Goal: Task Accomplishment & Management: Use online tool/utility

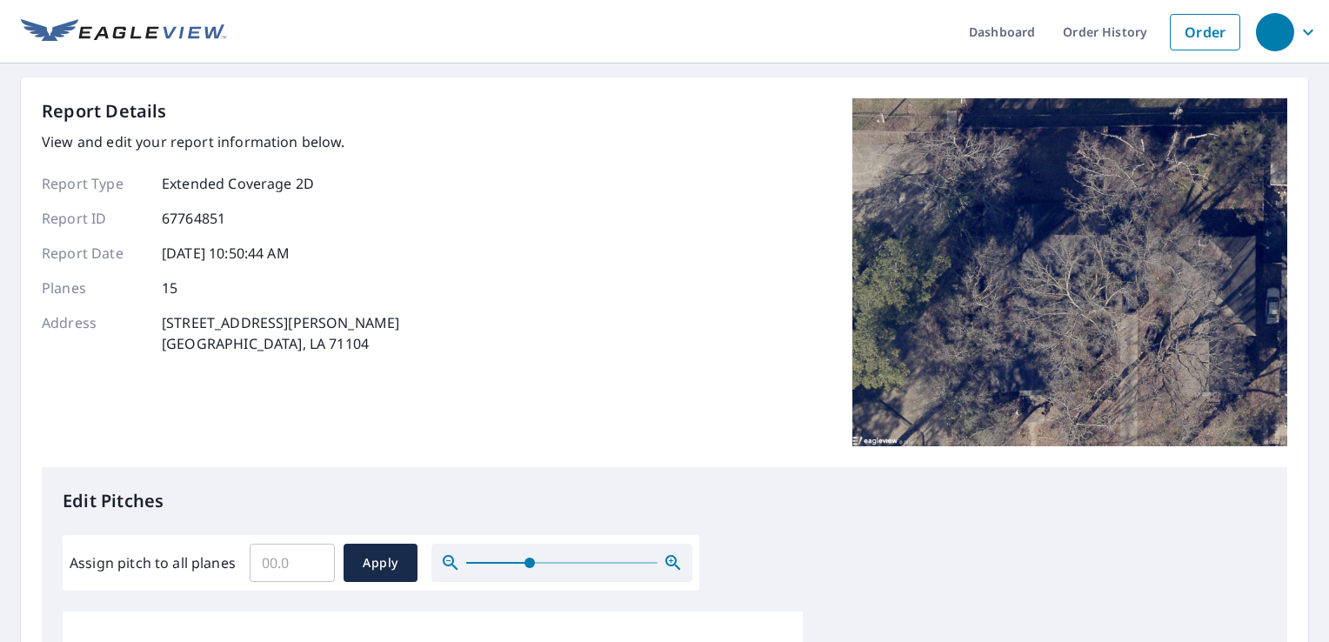
drag, startPoint x: 471, startPoint y: 567, endPoint x: 527, endPoint y: 566, distance: 56.6
click at [527, 566] on span at bounding box center [530, 563] width 10 height 10
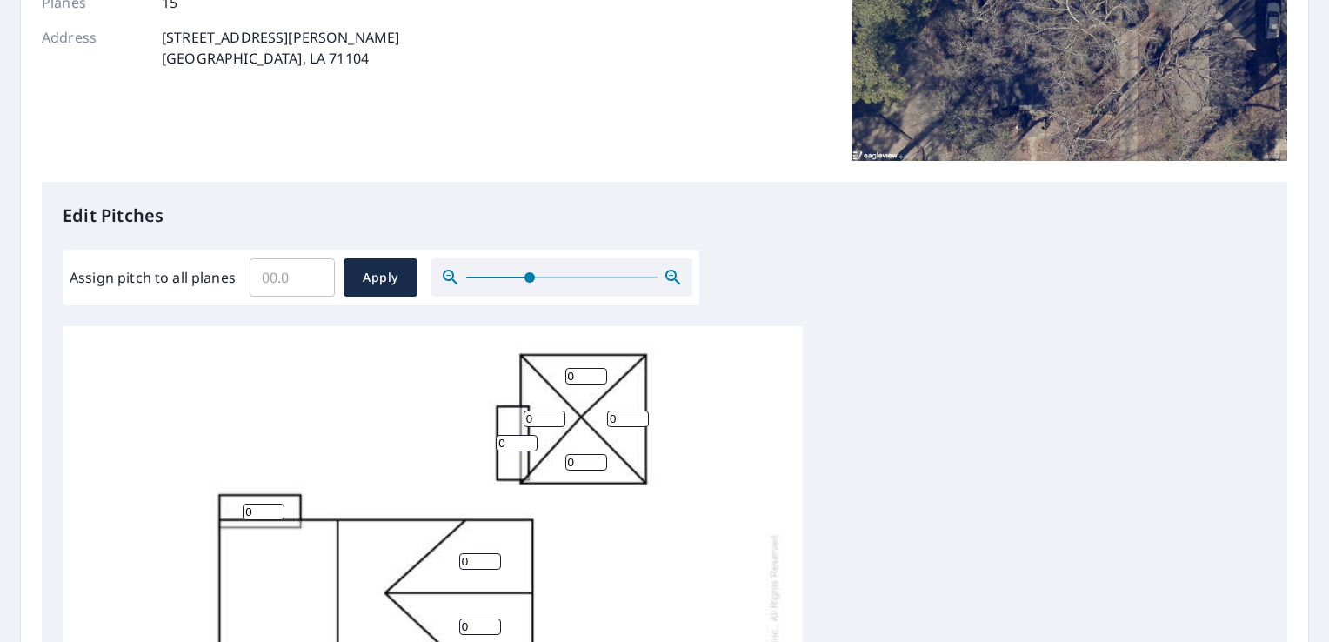
scroll to position [12, 0]
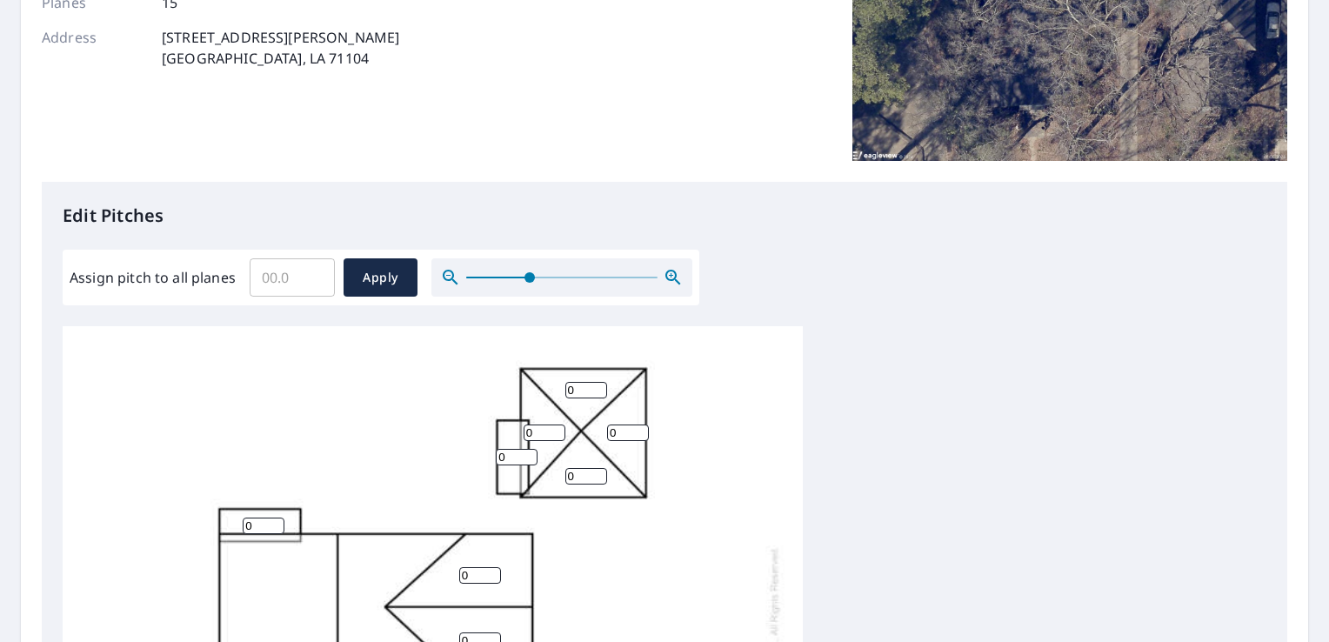
click at [571, 395] on input "0" at bounding box center [586, 390] width 42 height 17
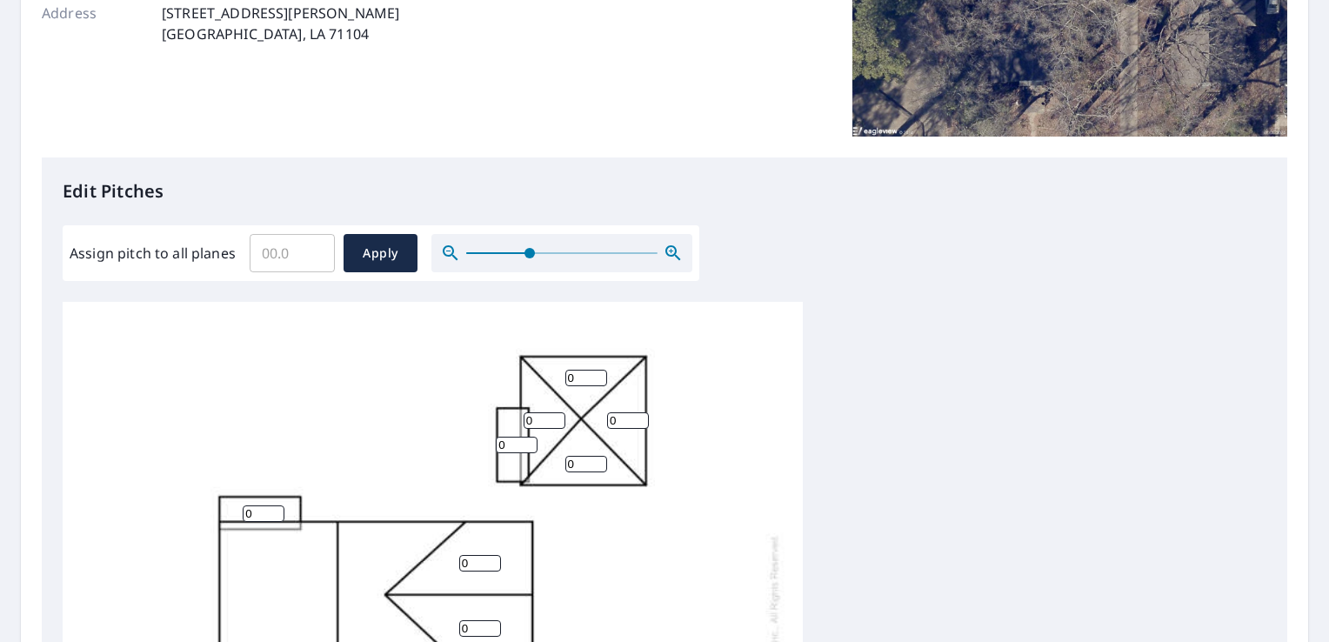
scroll to position [216, 0]
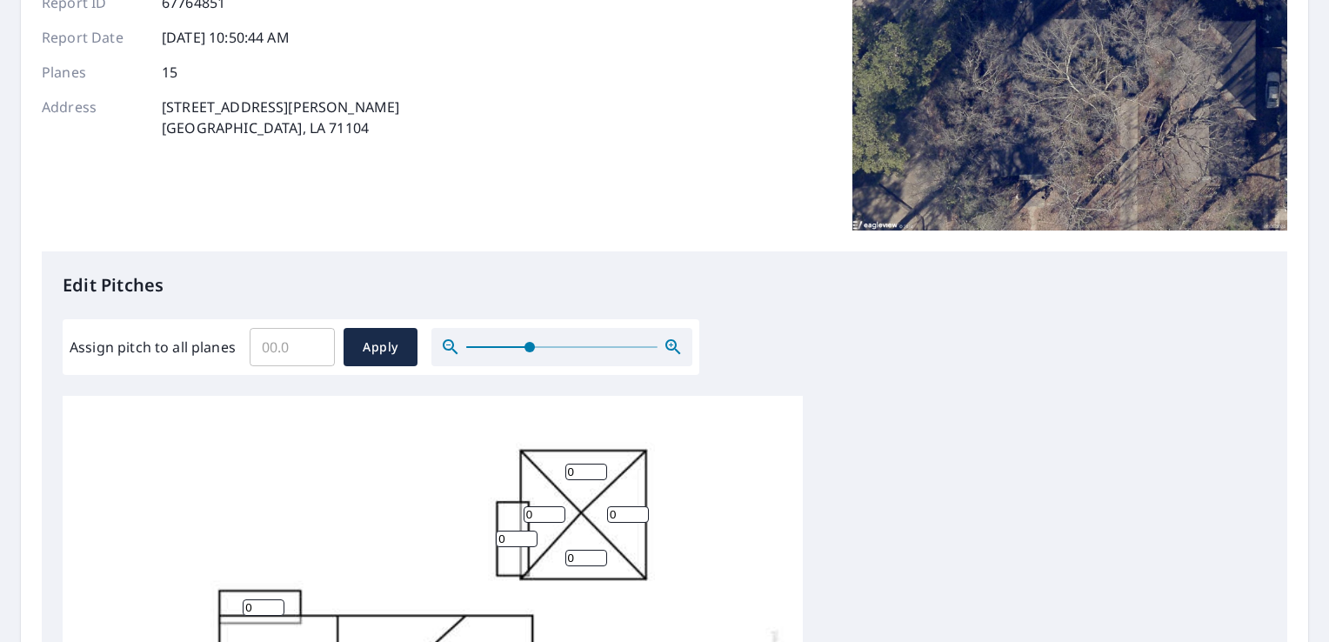
click at [275, 350] on input "Assign pitch to all planes" at bounding box center [292, 347] width 85 height 49
type input "7"
click at [358, 339] on span "Apply" at bounding box center [381, 348] width 46 height 22
type input "7"
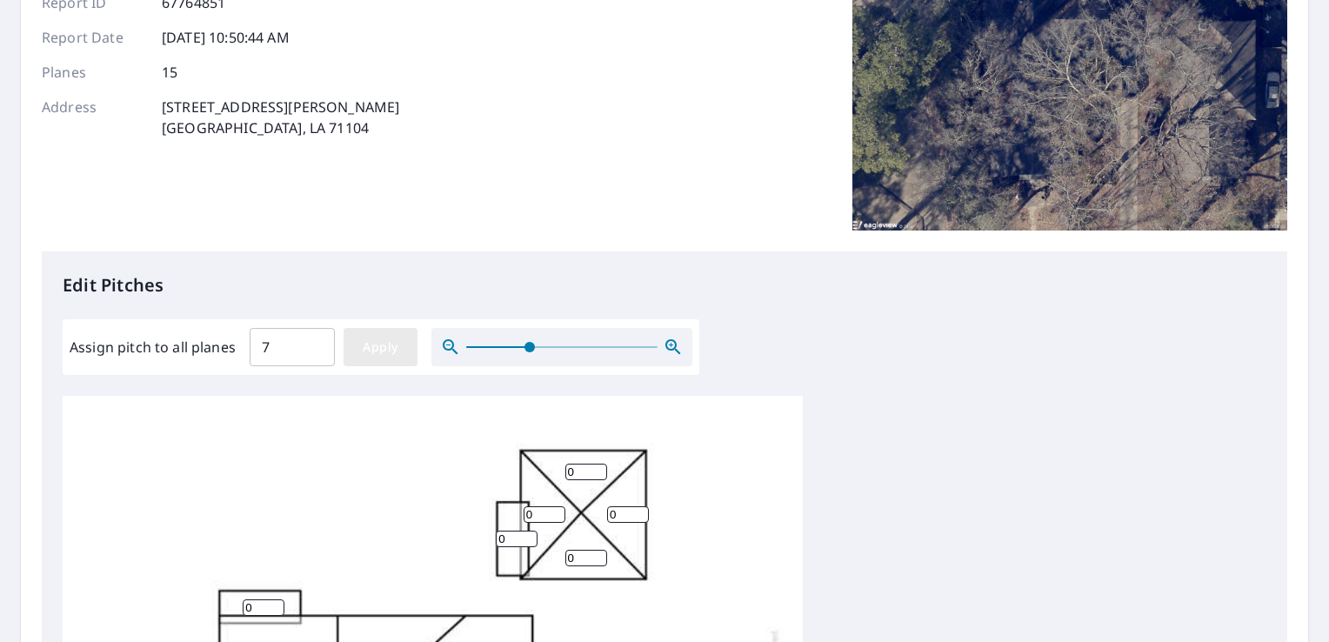
type input "7"
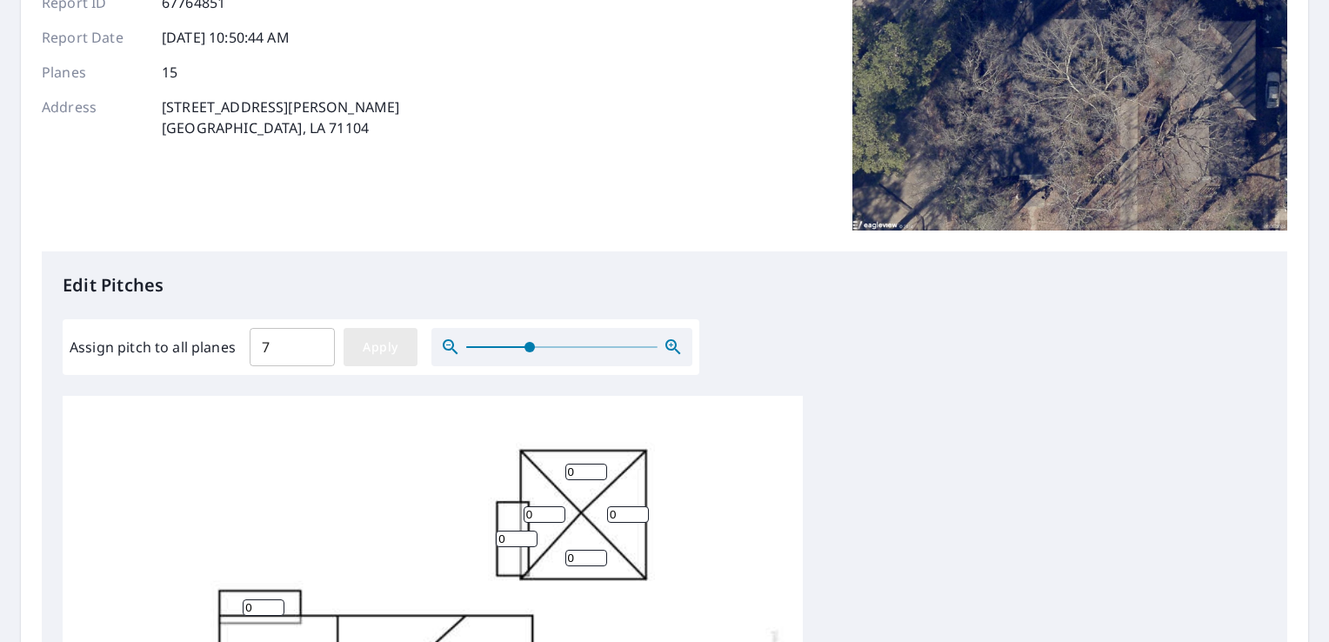
type input "7"
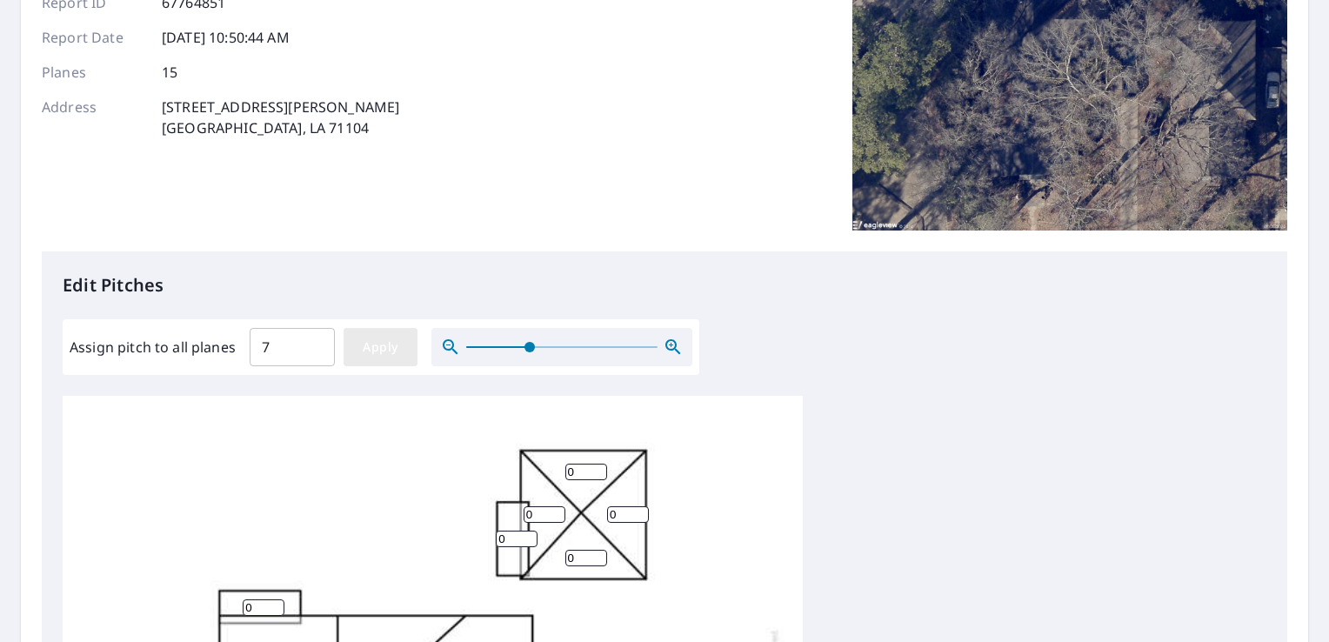
type input "7"
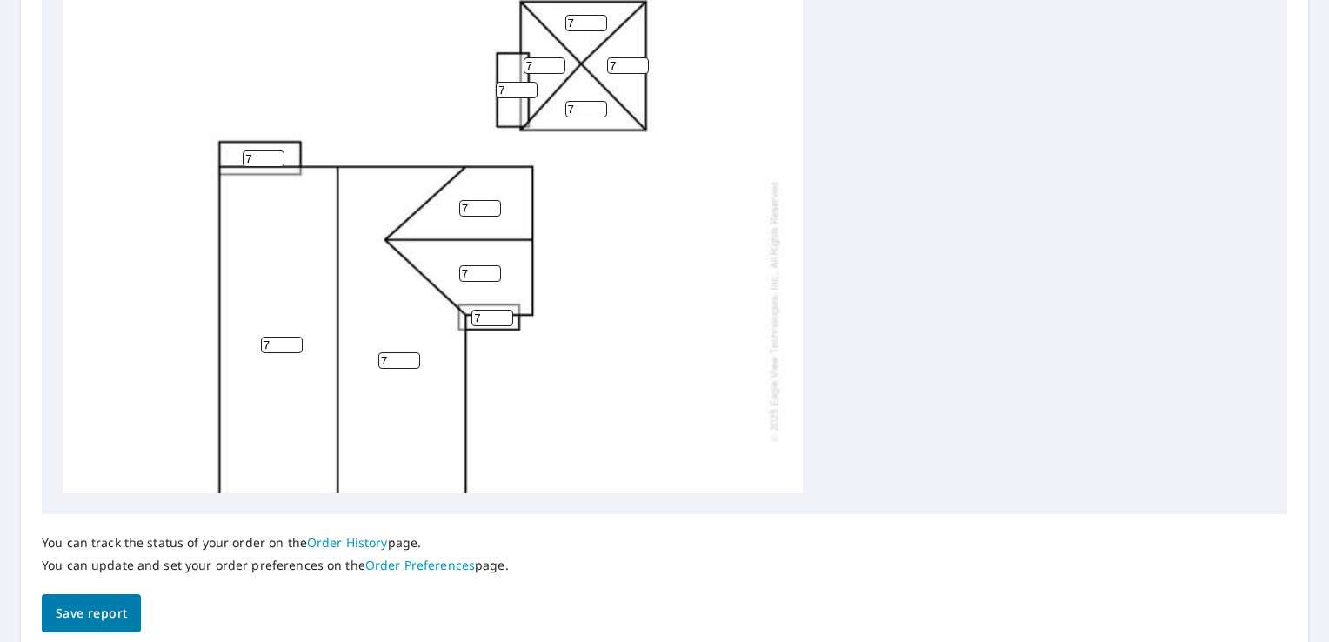
scroll to position [734, 0]
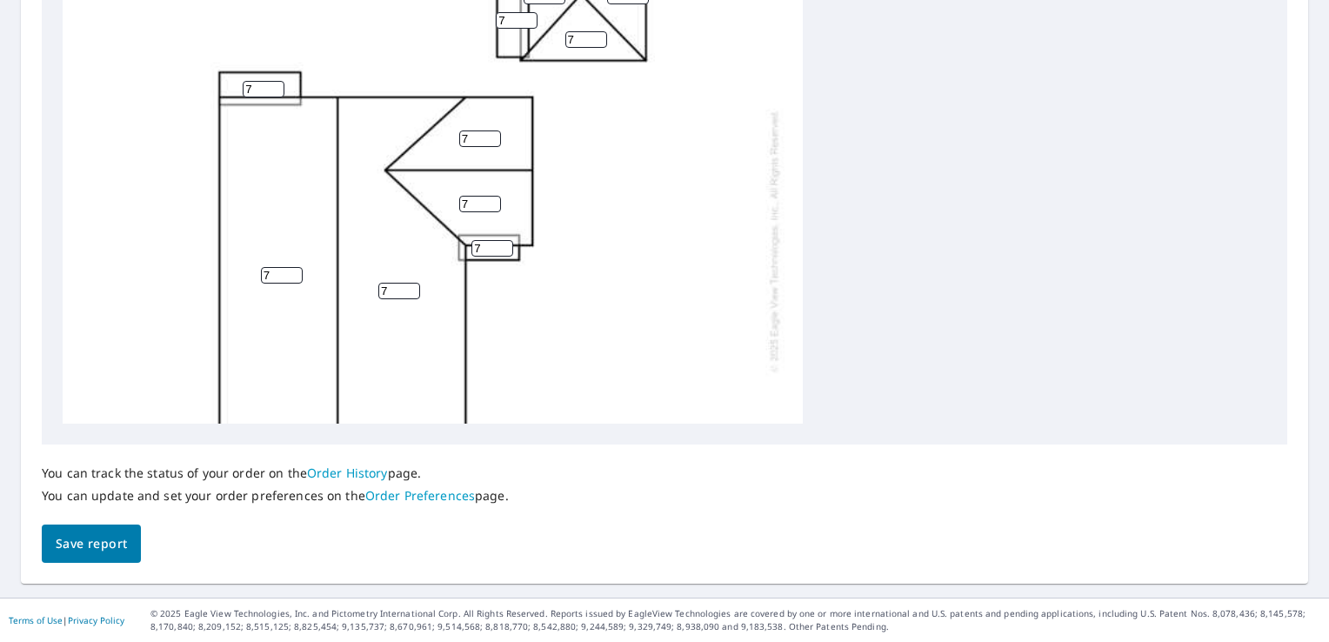
click at [108, 554] on span "Save report" at bounding box center [91, 544] width 71 height 22
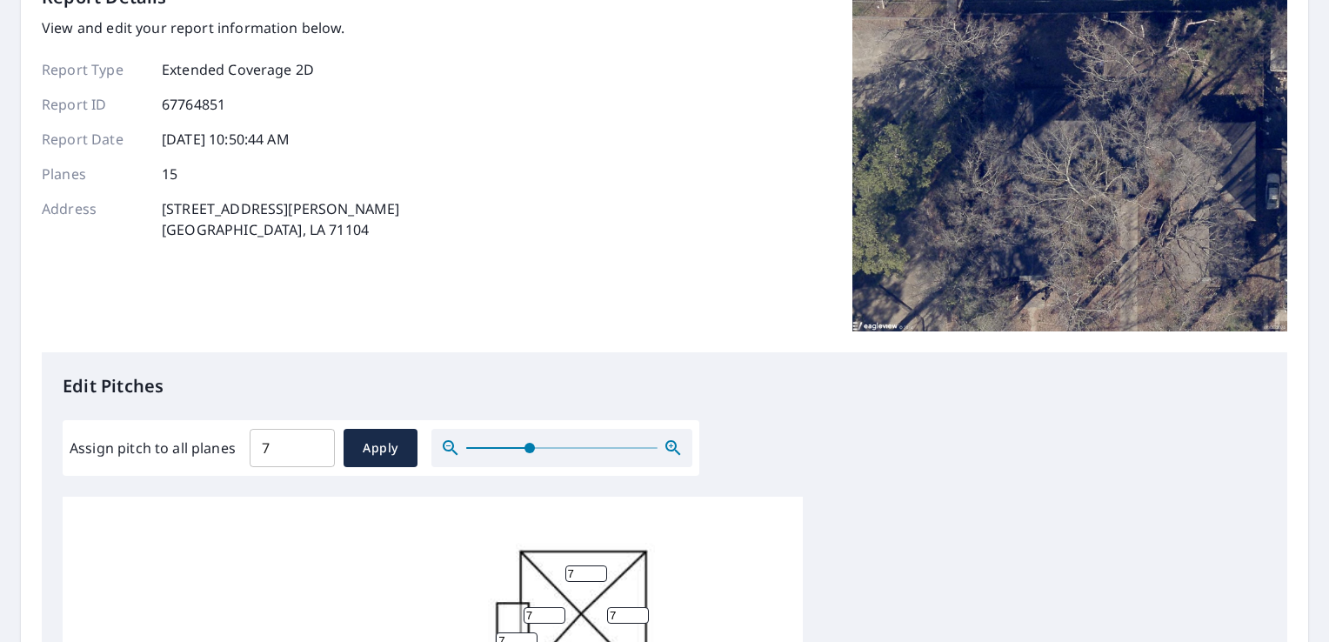
scroll to position [181, 0]
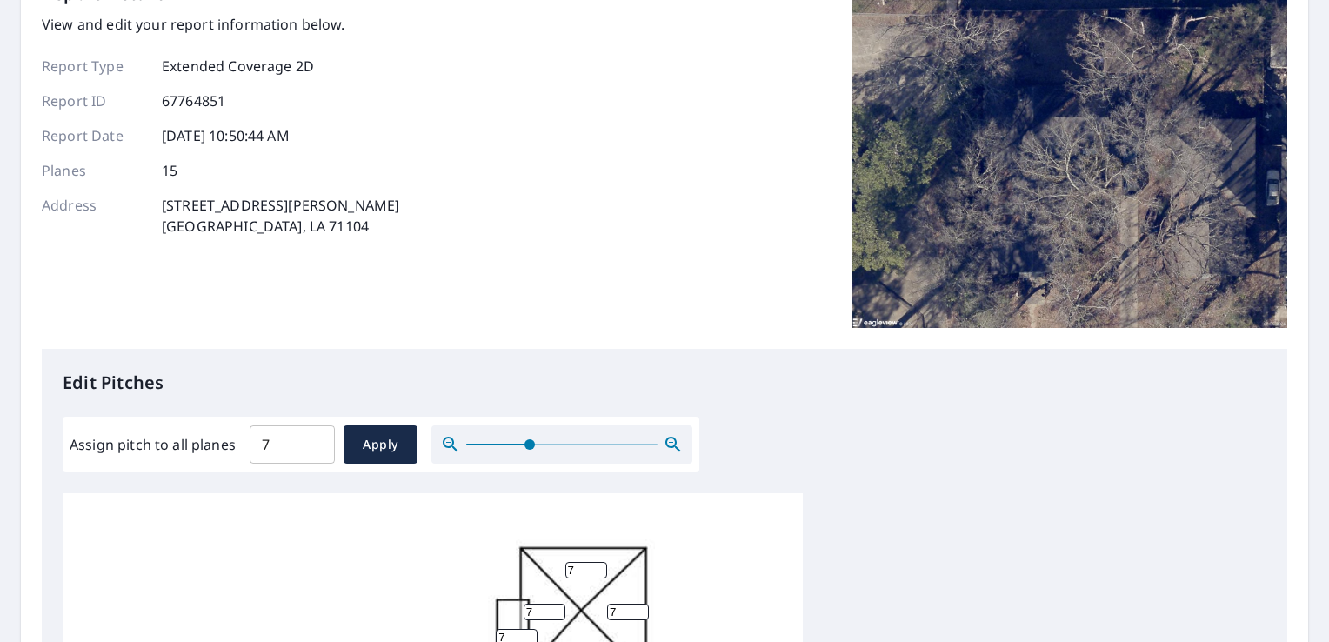
click at [951, 244] on img at bounding box center [1070, 155] width 435 height 348
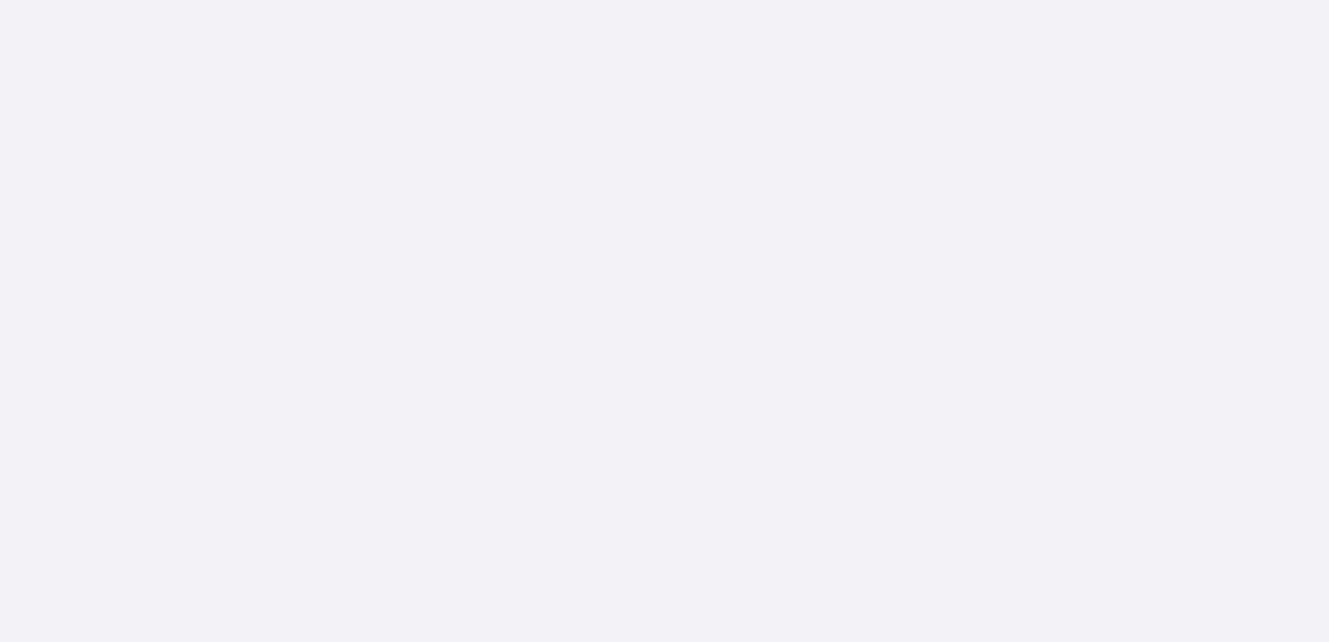
scroll to position [360, 0]
